Goal: Task Accomplishment & Management: Manage account settings

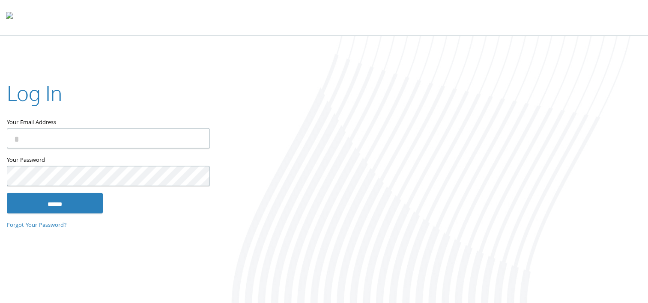
click at [51, 137] on input "Your Email Address" at bounding box center [108, 139] width 203 height 20
type input "**********"
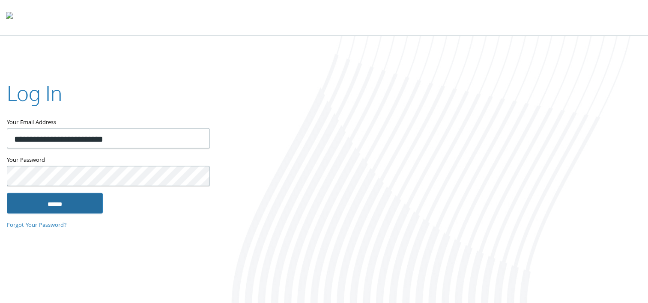
click at [52, 199] on input "******" at bounding box center [55, 203] width 96 height 21
